Goal: Task Accomplishment & Management: Manage account settings

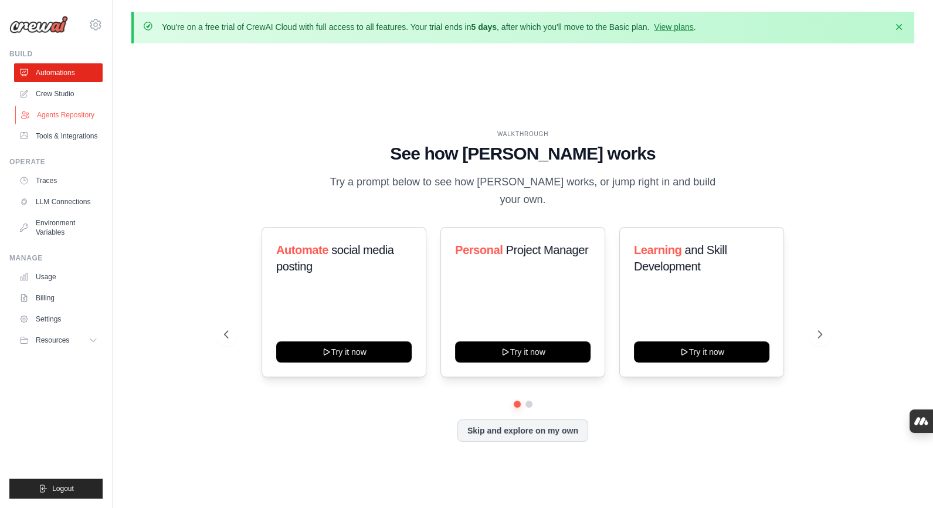
click at [45, 112] on link "Agents Repository" at bounding box center [59, 115] width 89 height 19
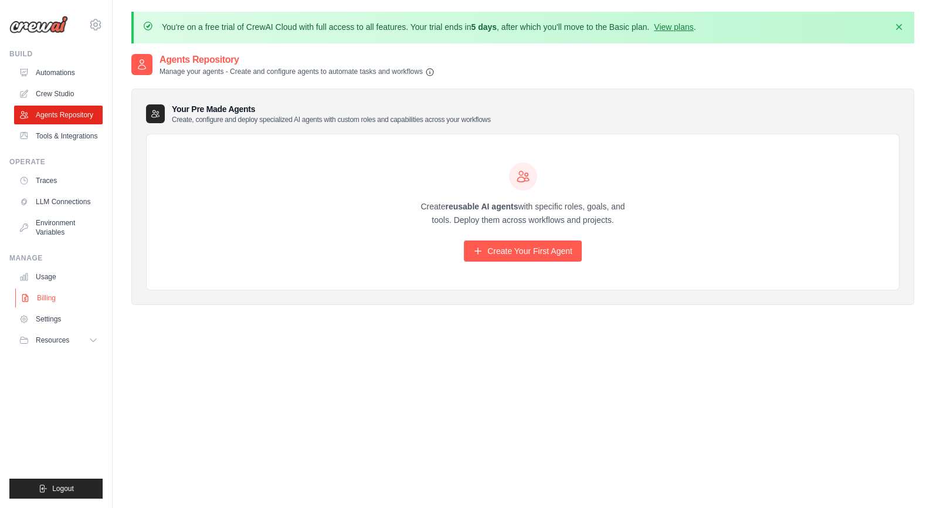
click at [42, 297] on link "Billing" at bounding box center [59, 297] width 89 height 19
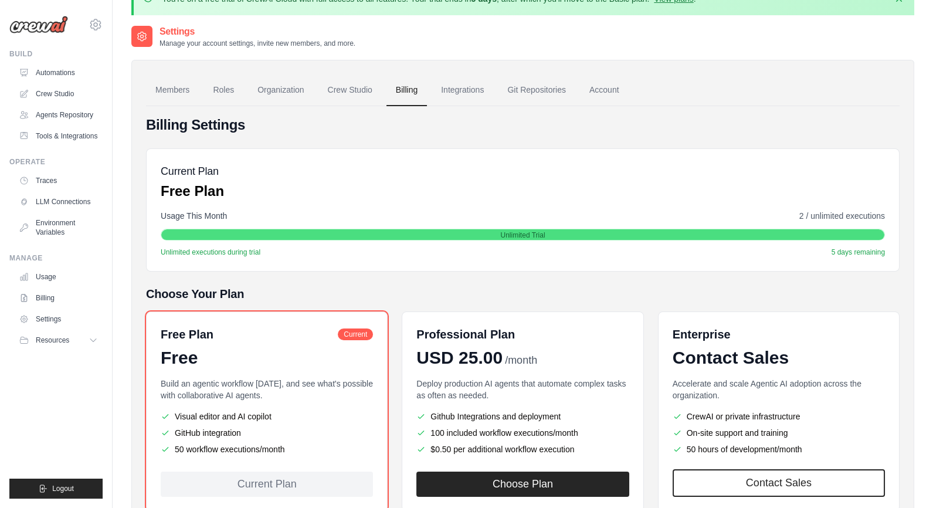
scroll to position [29, 0]
